Goal: Information Seeking & Learning: Check status

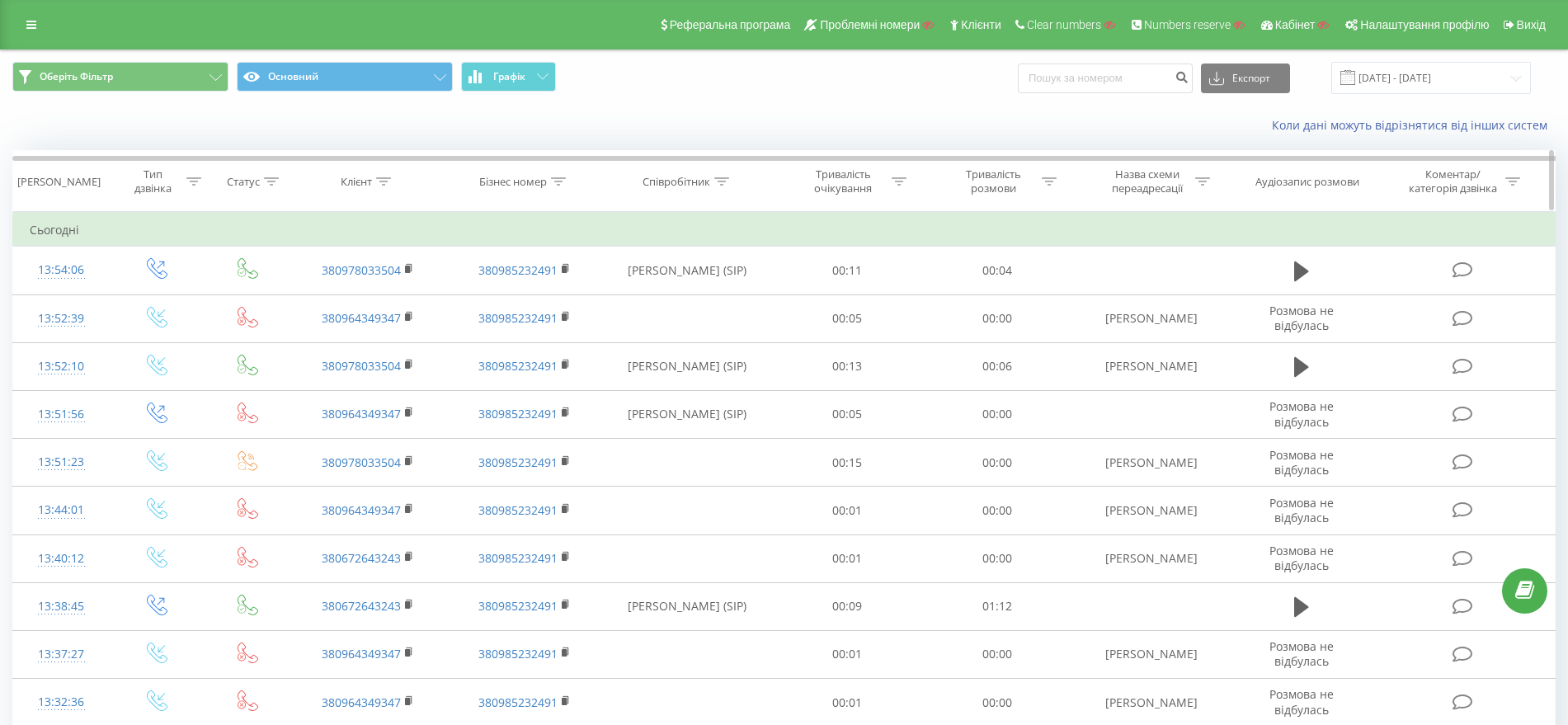
click at [556, 176] on div at bounding box center [559, 181] width 15 height 14
click at [517, 295] on input "text" at bounding box center [524, 300] width 145 height 29
paste input "380985232491"
type input "380985232491"
click at [574, 333] on span "OK" at bounding box center [560, 331] width 46 height 26
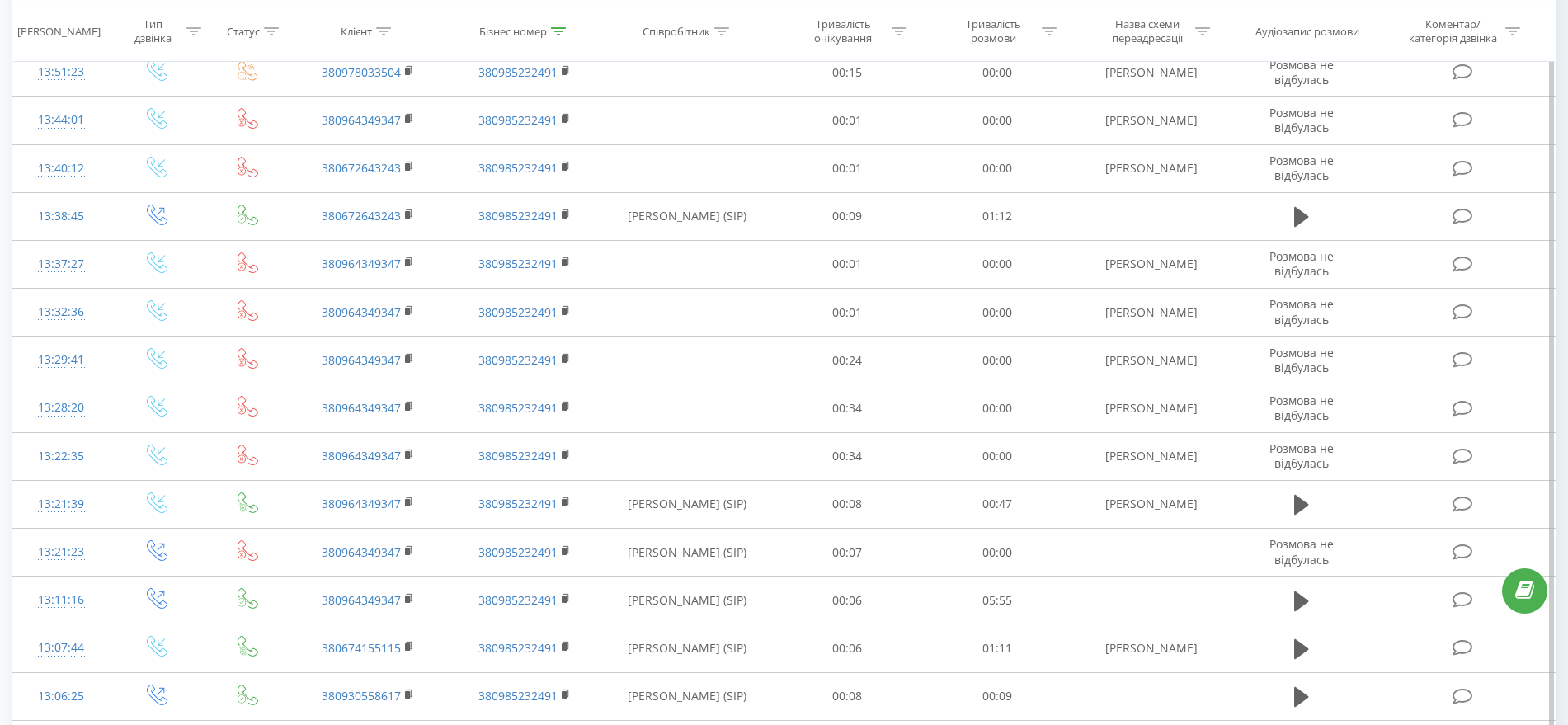
scroll to position [412, 0]
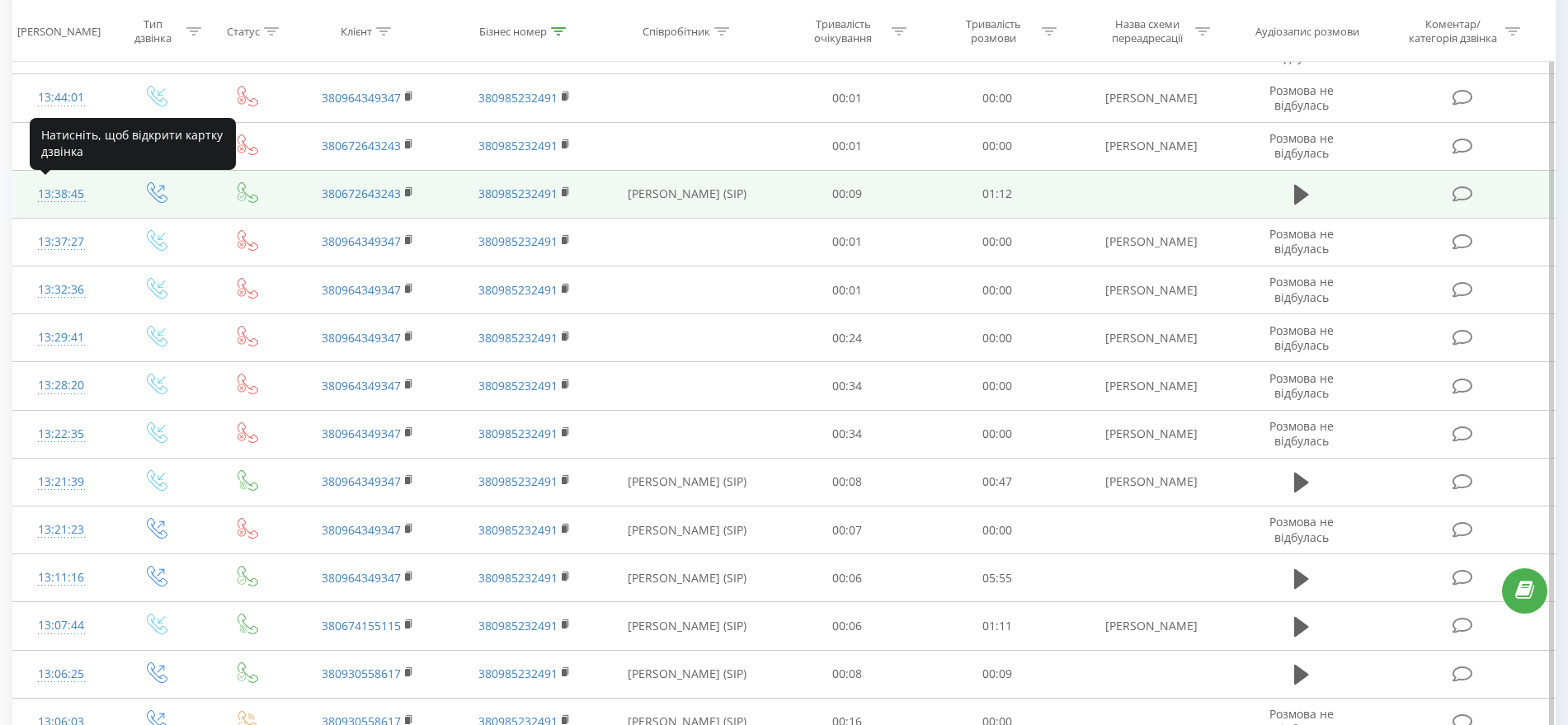
click at [43, 203] on div "13:38:45" at bounding box center [61, 194] width 62 height 32
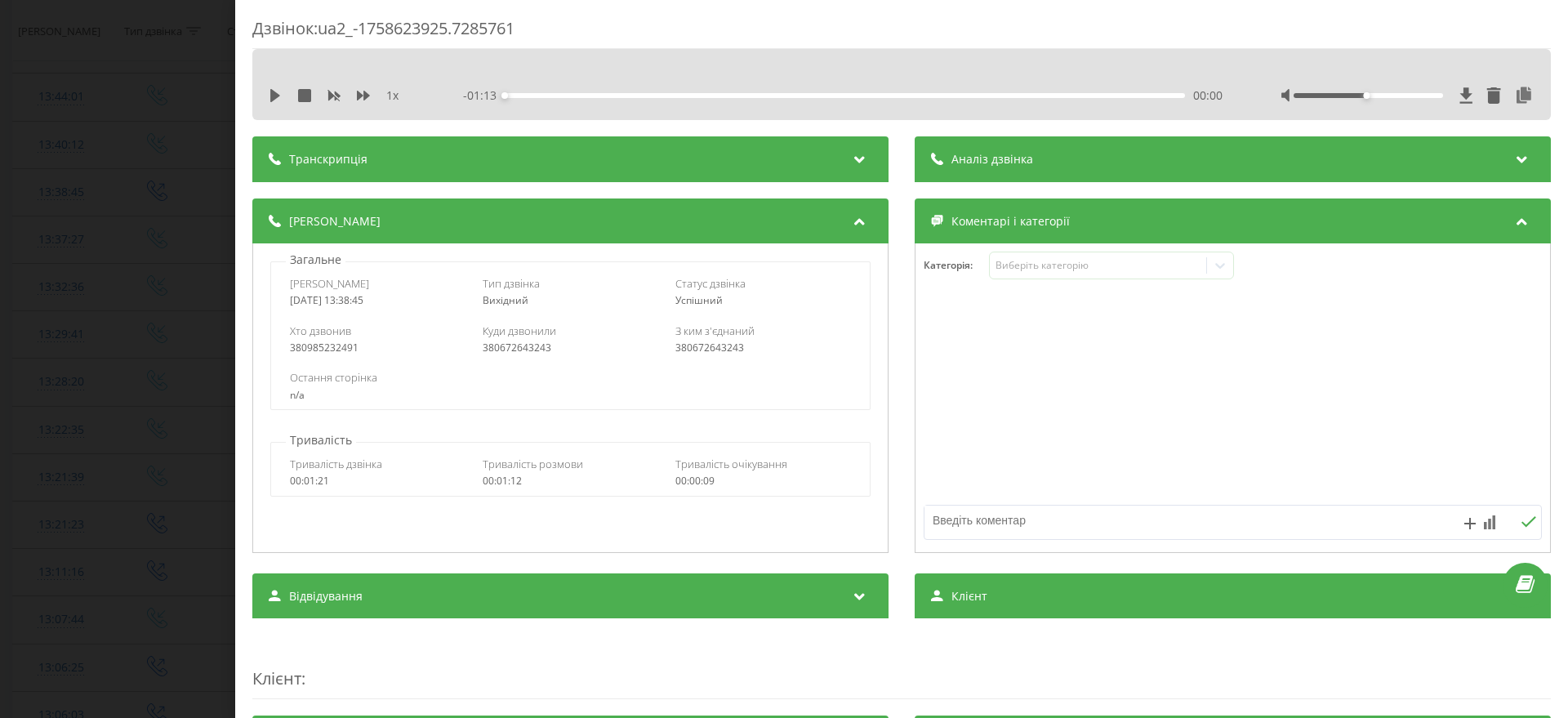
click at [11, 445] on div "Дзвінок : ua2_-1758623925.7285761 1 x - 01:13 00:00 00:00 Транскрипція Для AI-а…" at bounding box center [784, 359] width 1568 height 718
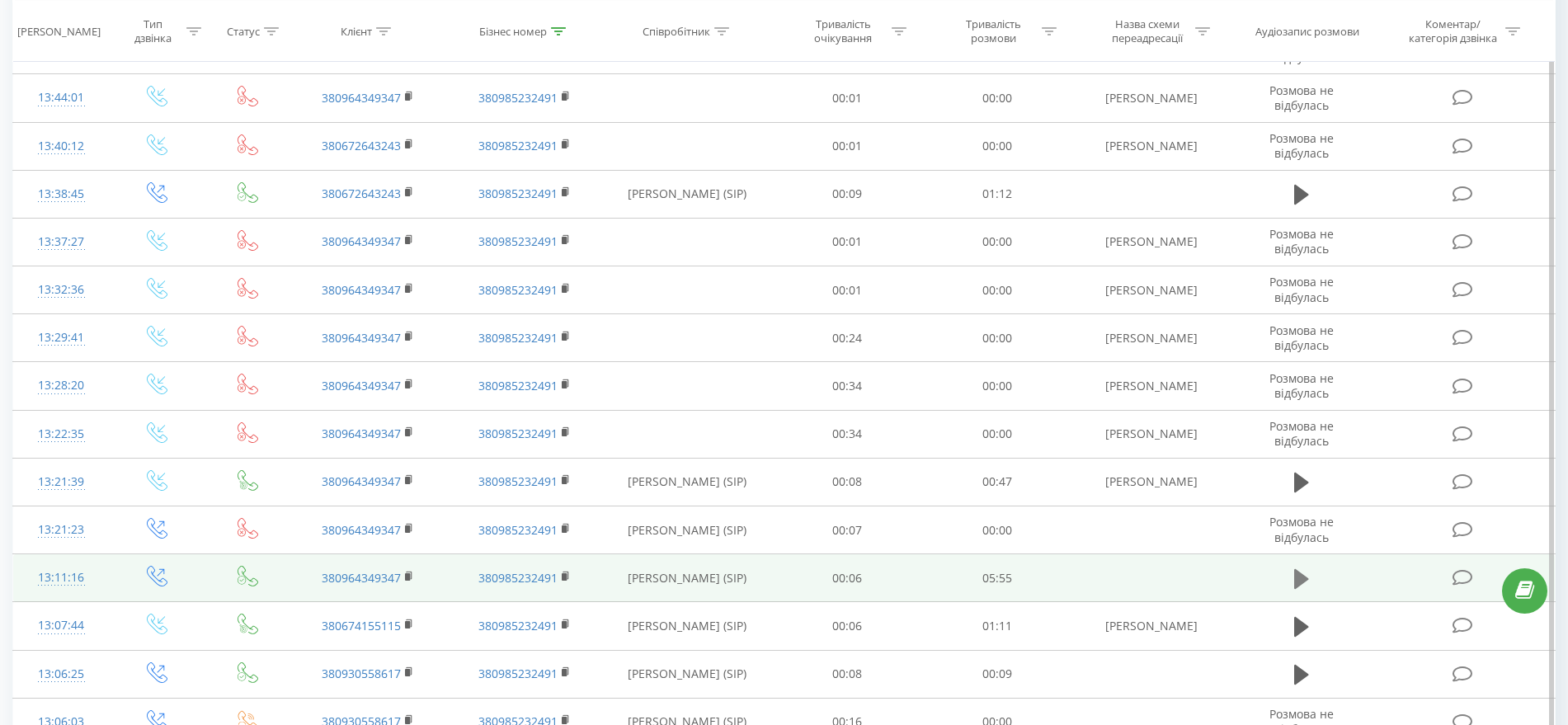
click at [1304, 581] on icon at bounding box center [1301, 578] width 15 height 20
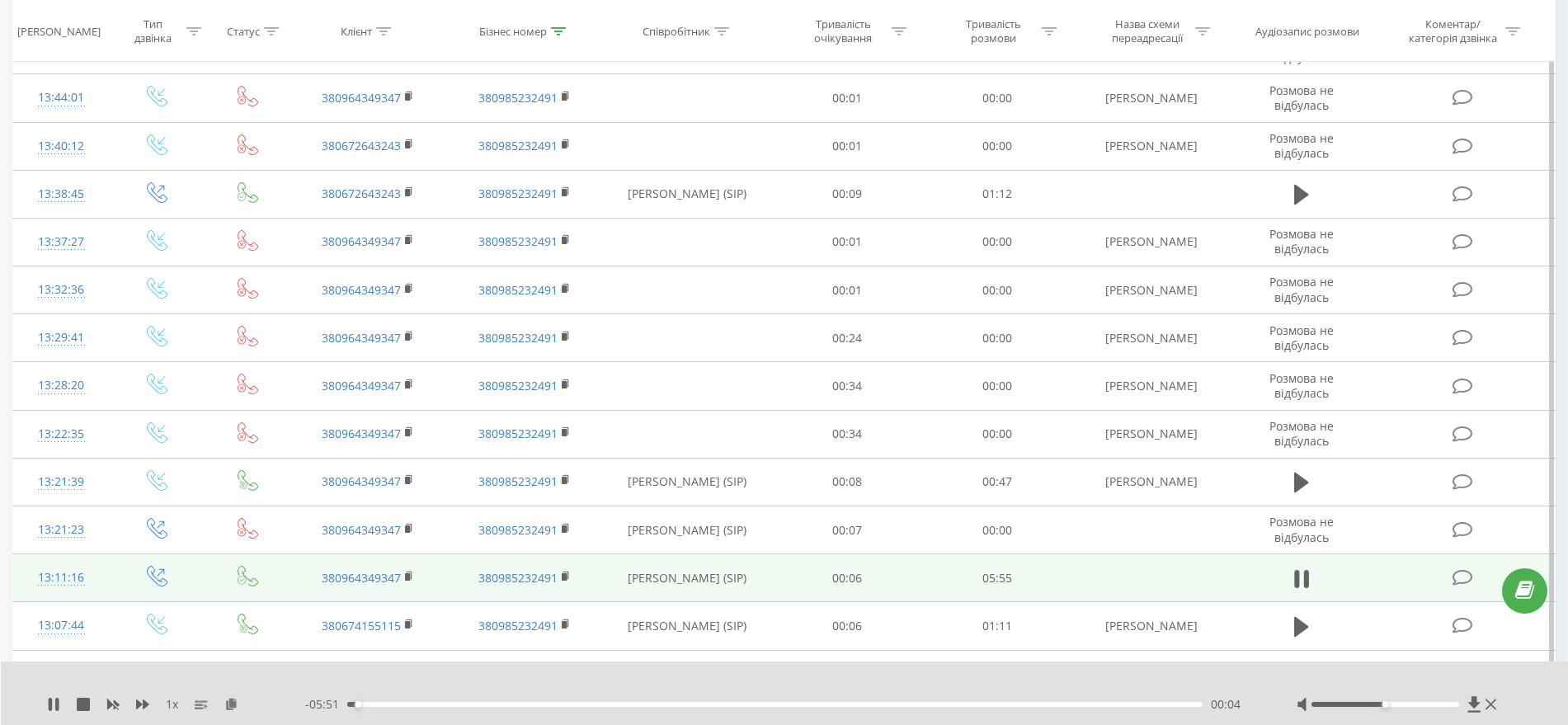
click at [1304, 581] on icon at bounding box center [1301, 578] width 15 height 23
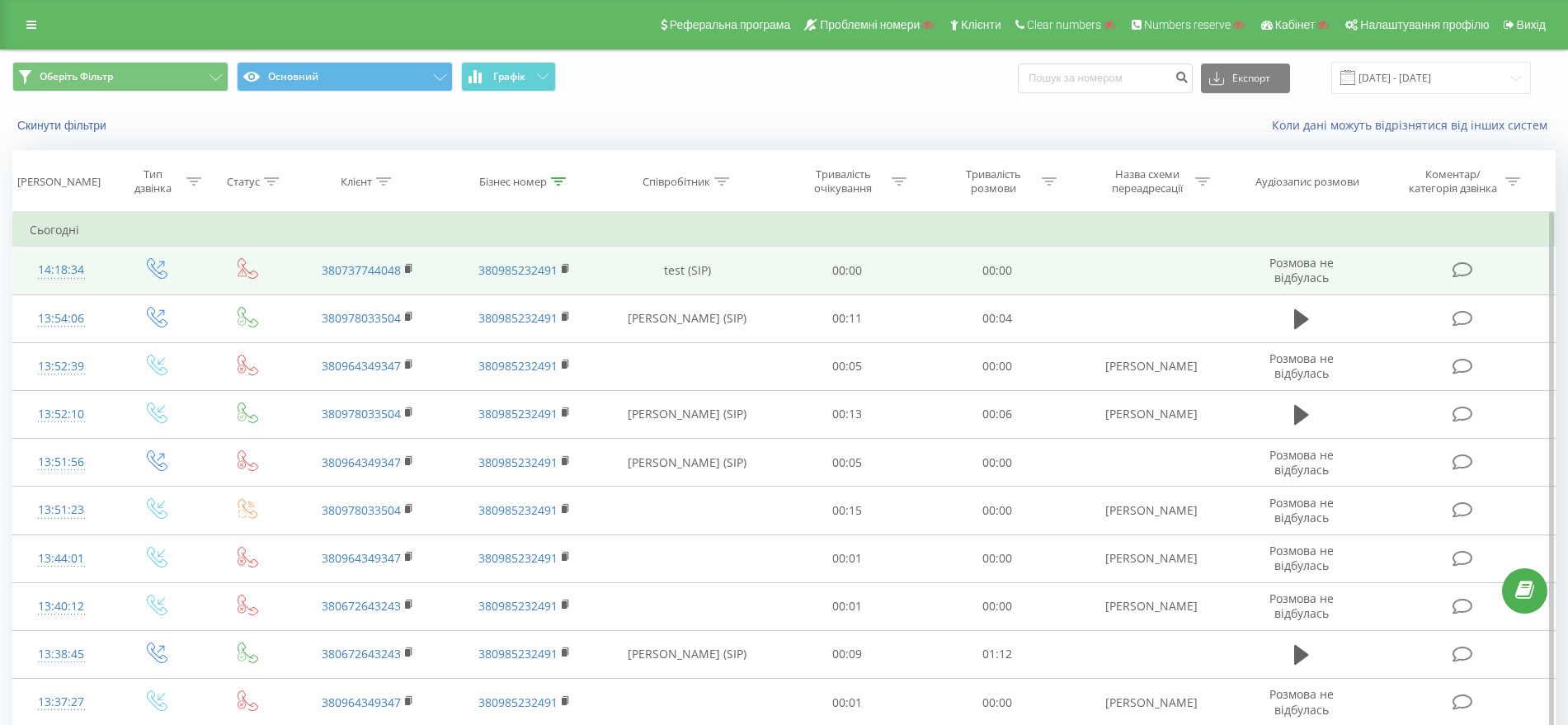
click at [242, 271] on icon at bounding box center [248, 268] width 21 height 21
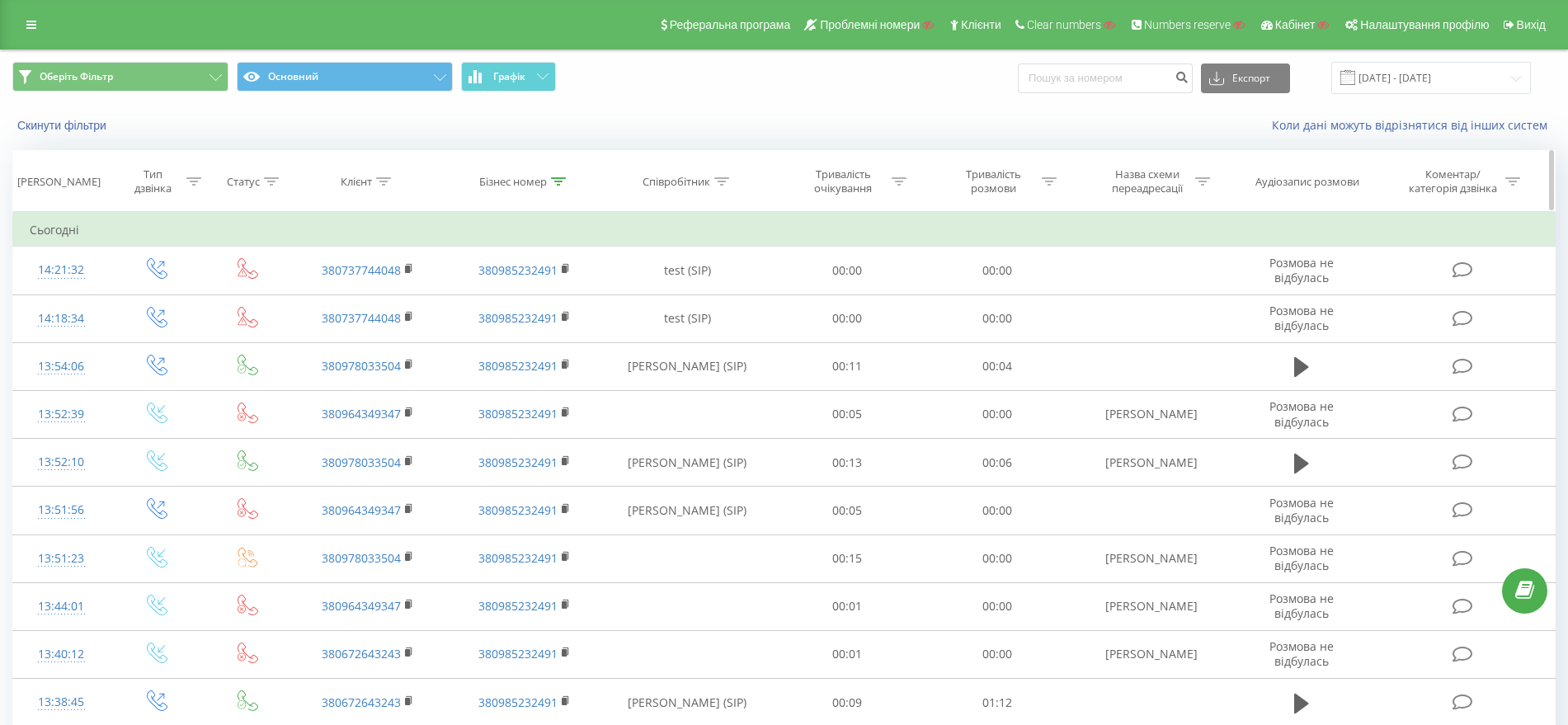
click at [558, 181] on icon at bounding box center [559, 181] width 15 height 9
click at [535, 300] on input "380985232491" at bounding box center [524, 300] width 145 height 29
click at [562, 338] on span "OK" at bounding box center [560, 331] width 46 height 26
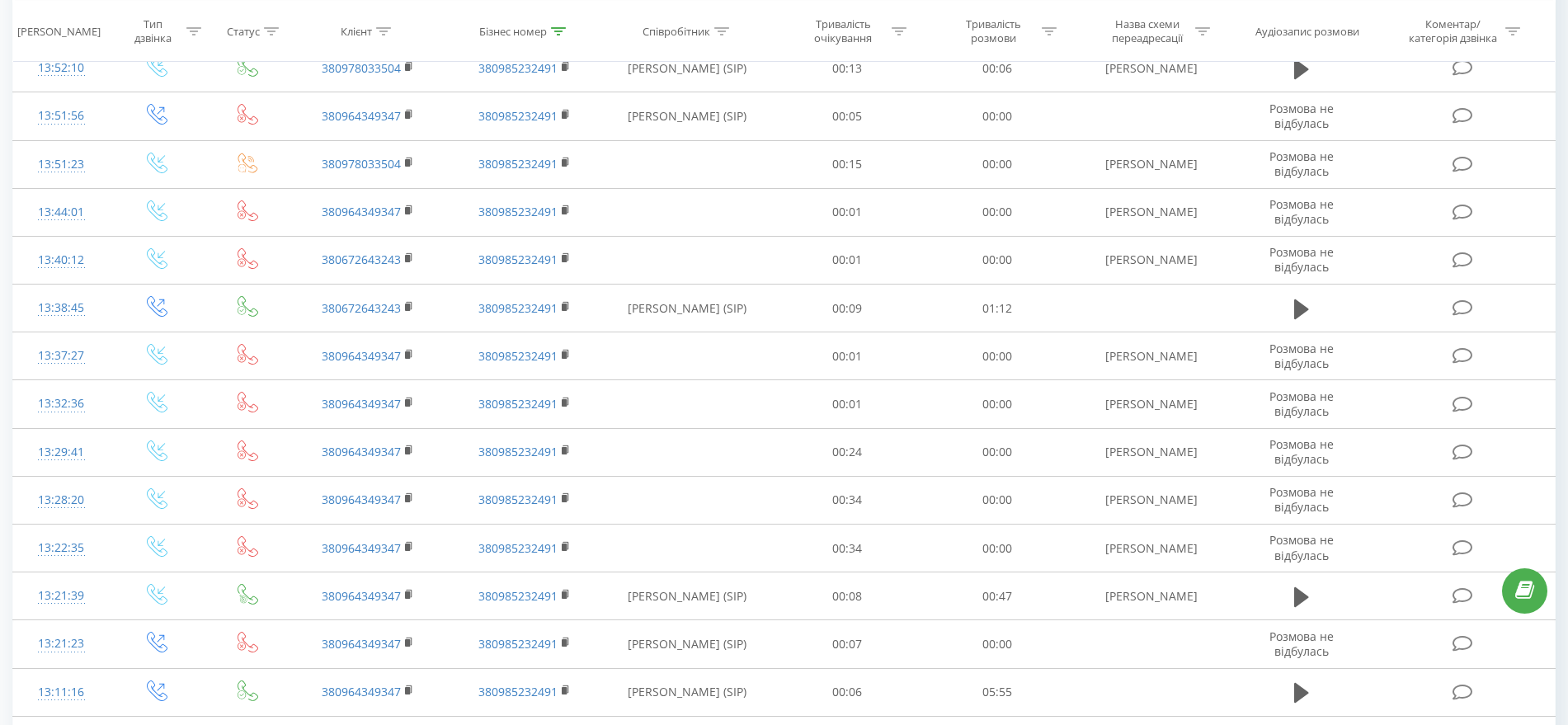
scroll to position [412, 0]
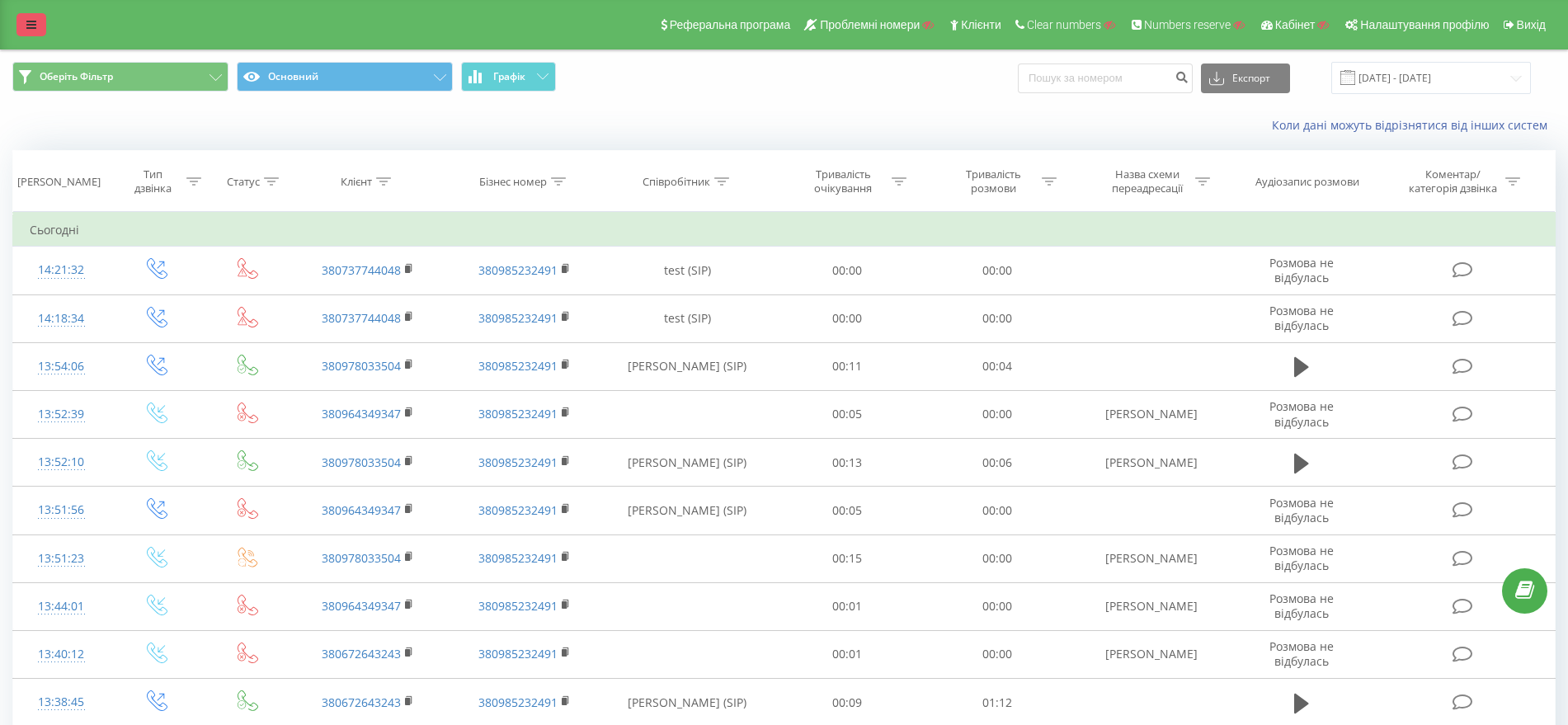
click at [37, 30] on link at bounding box center [30, 25] width 29 height 23
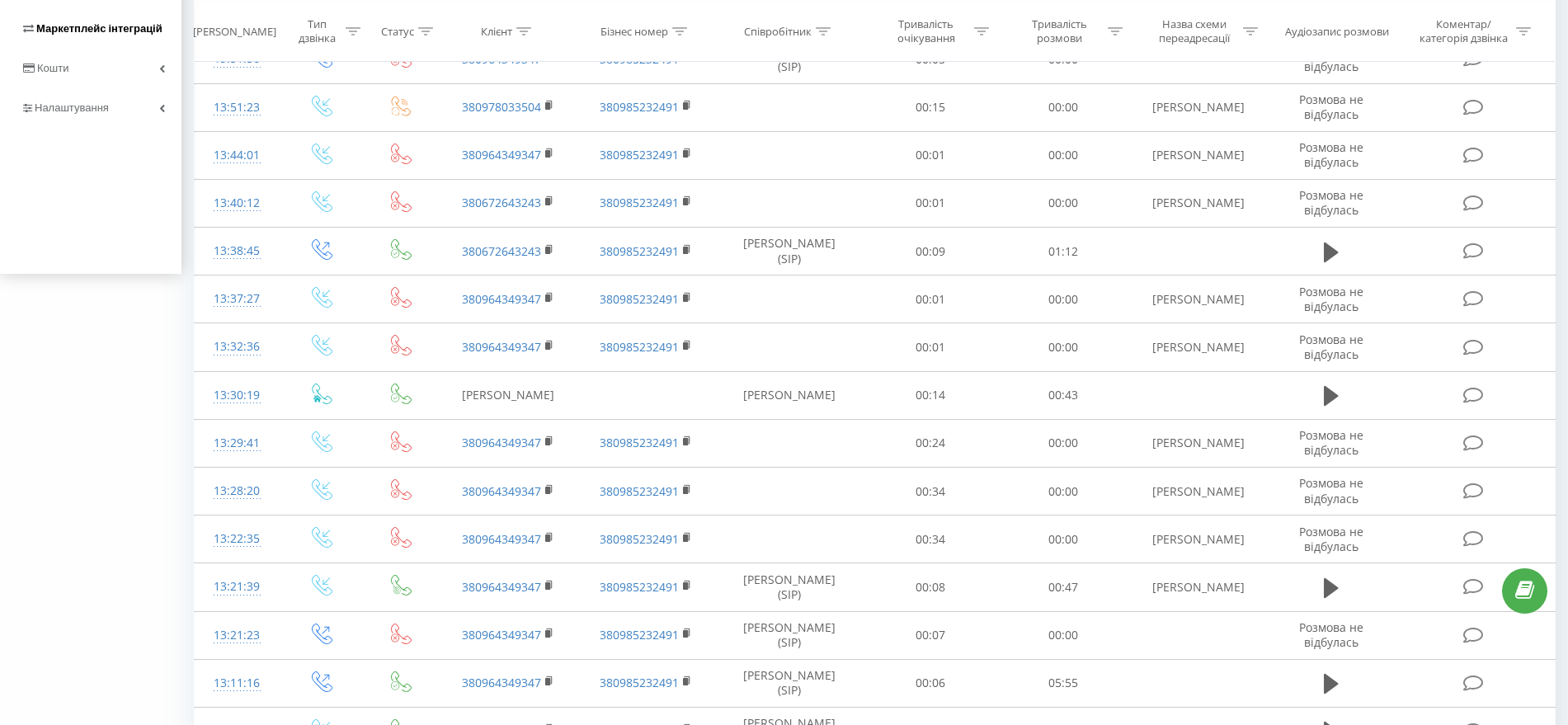
scroll to position [206, 0]
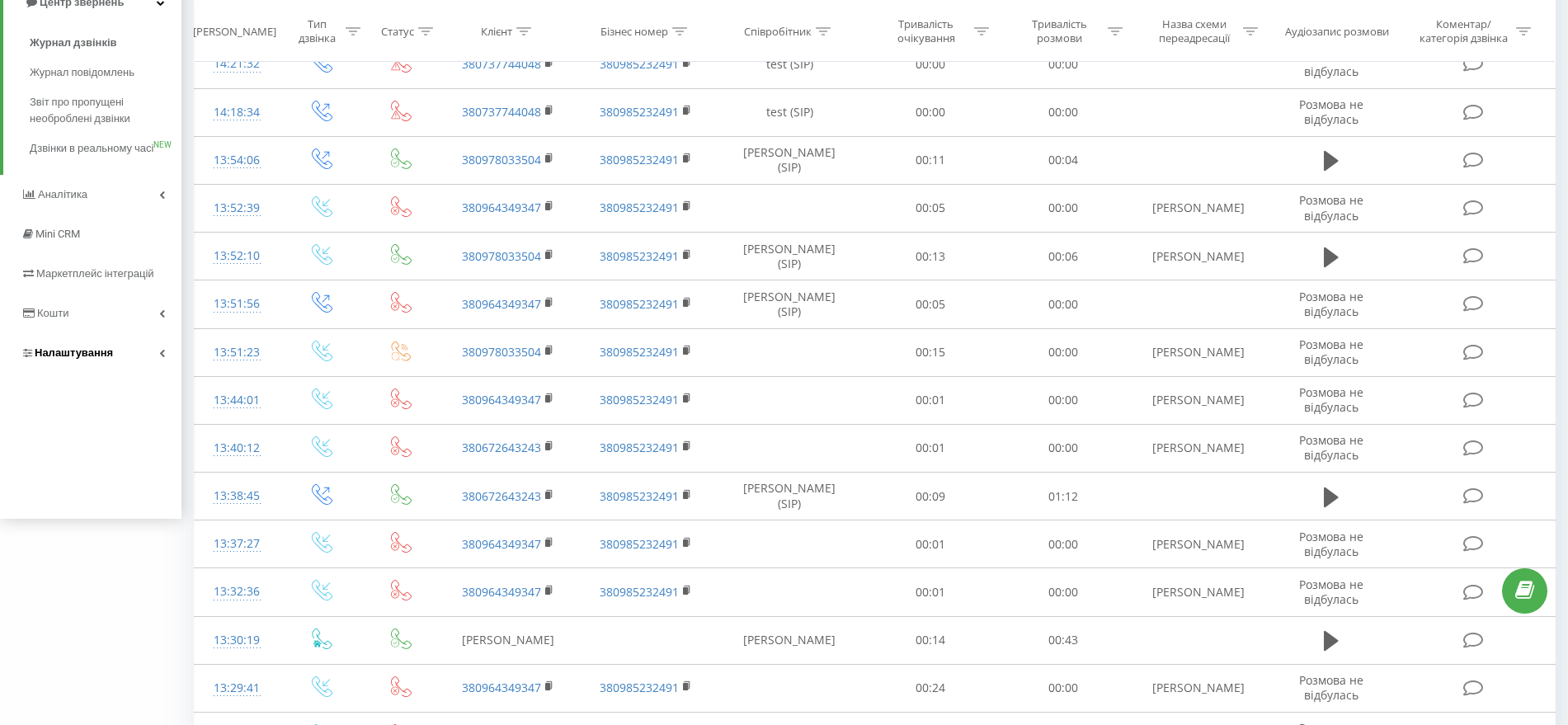
click at [89, 372] on link "Налаштування" at bounding box center [91, 353] width 182 height 40
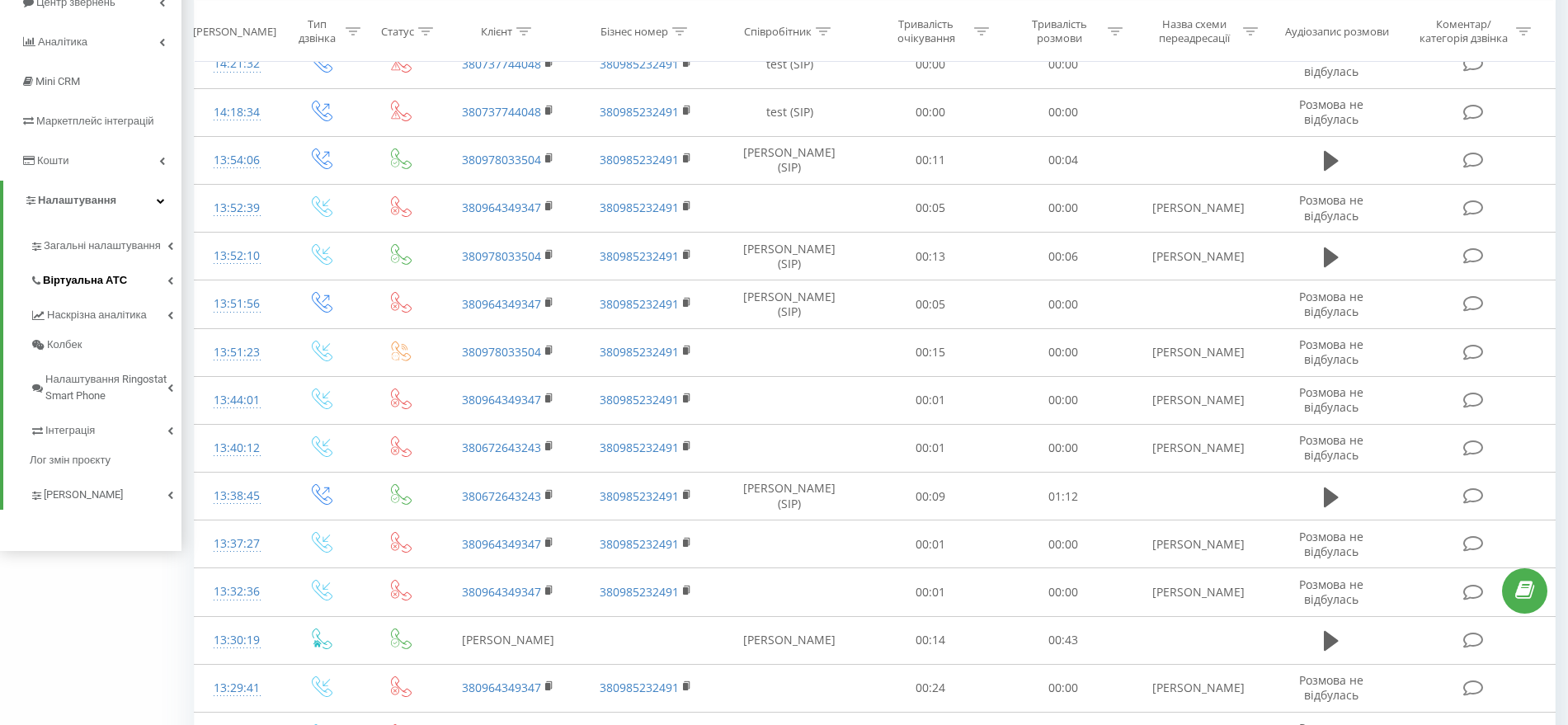
click at [100, 264] on link "Віртуальна АТС" at bounding box center [105, 278] width 151 height 35
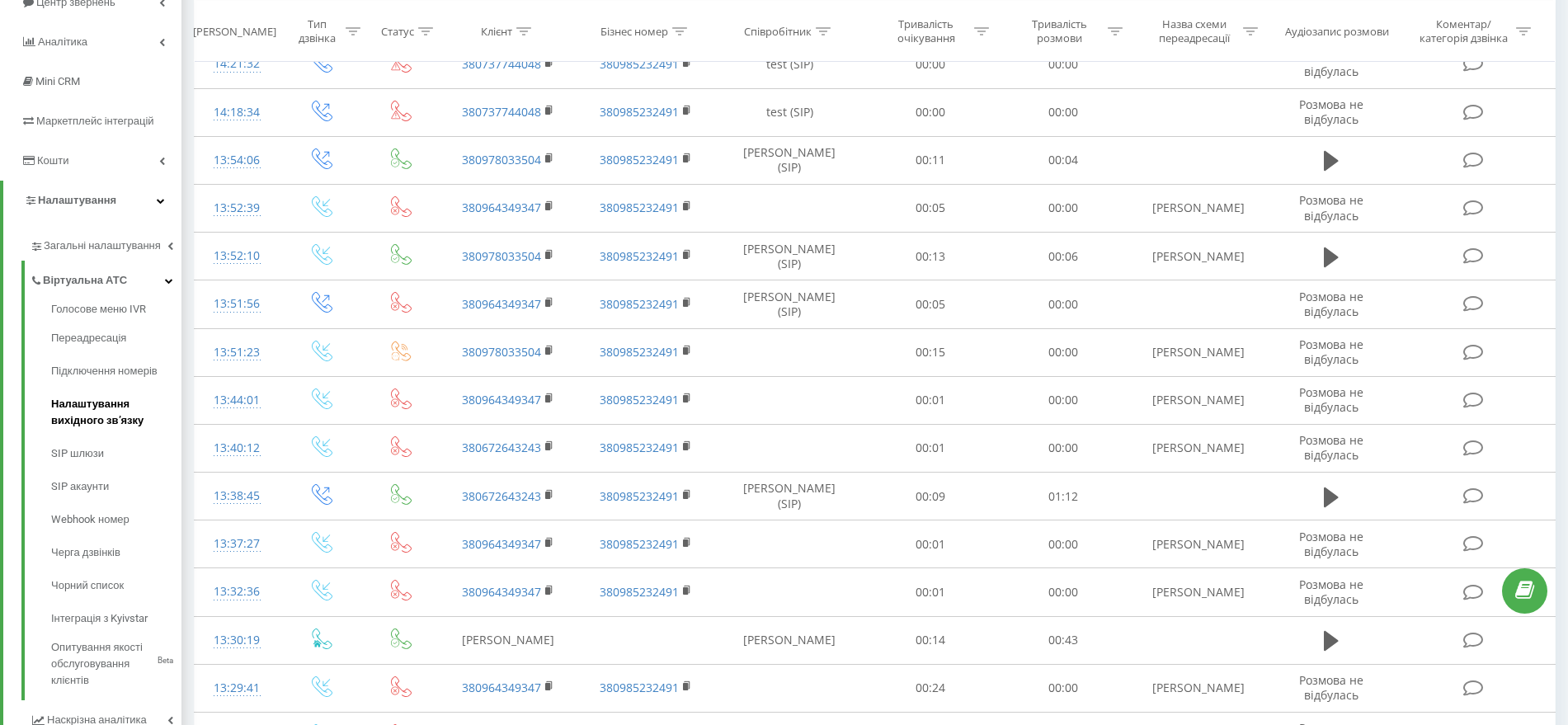
click at [103, 409] on span "Налаштування вихідного зв’язку" at bounding box center [112, 412] width 122 height 33
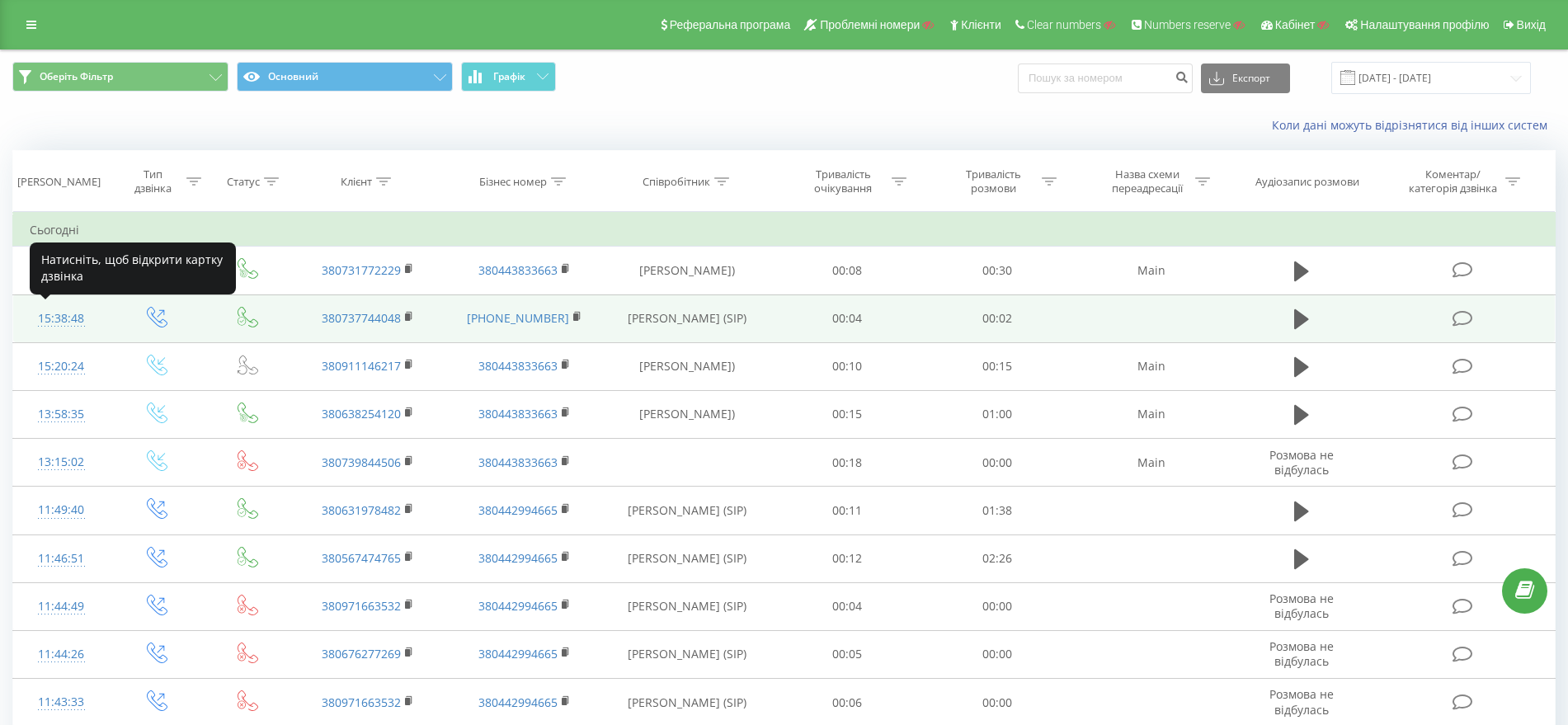
click at [49, 327] on div "15:38:48" at bounding box center [61, 319] width 62 height 32
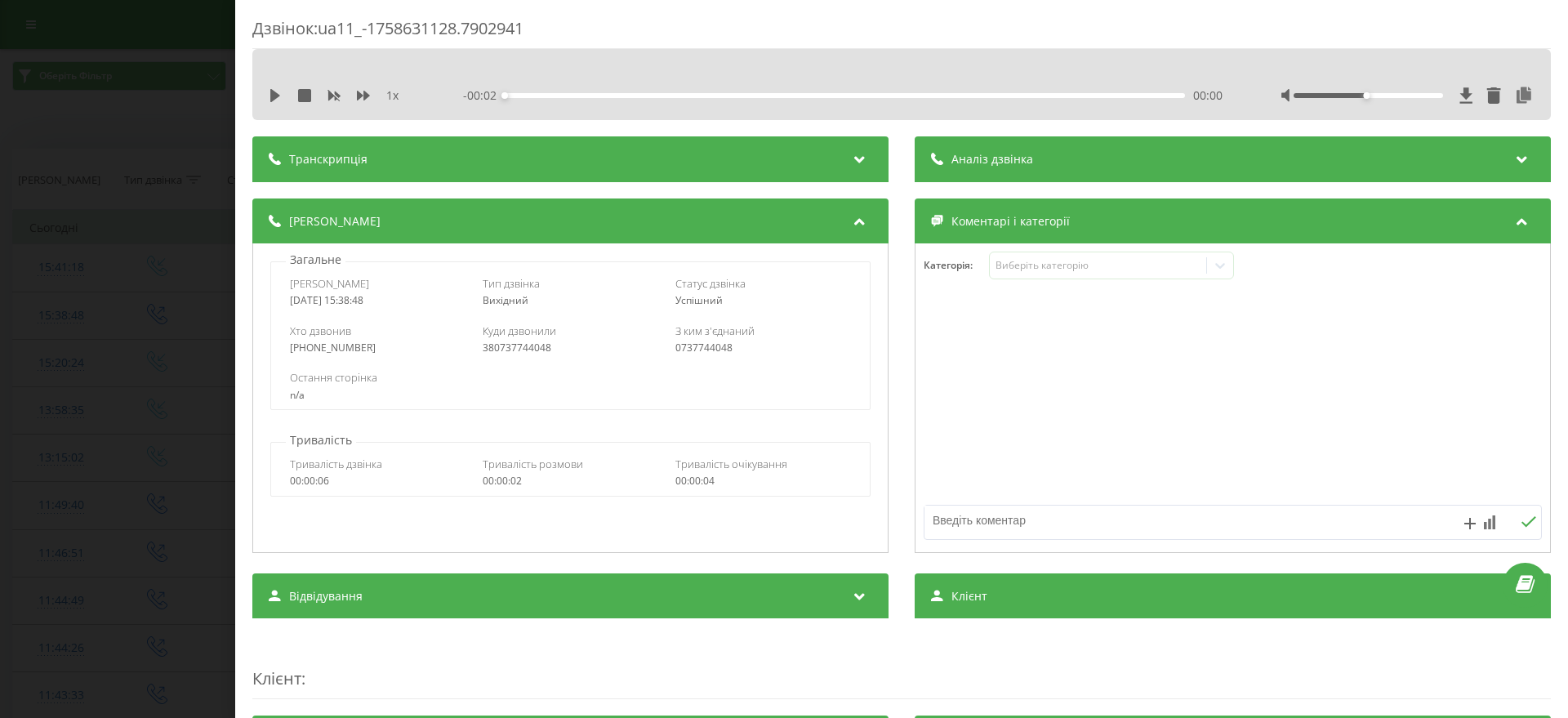
click at [0, 502] on div "Дзвінок : ua11_-1758631128.7902941 1 x - 00:02 00:00 00:00 Транскрипція Для AI-…" at bounding box center [784, 359] width 1568 height 718
